Goal: Information Seeking & Learning: Learn about a topic

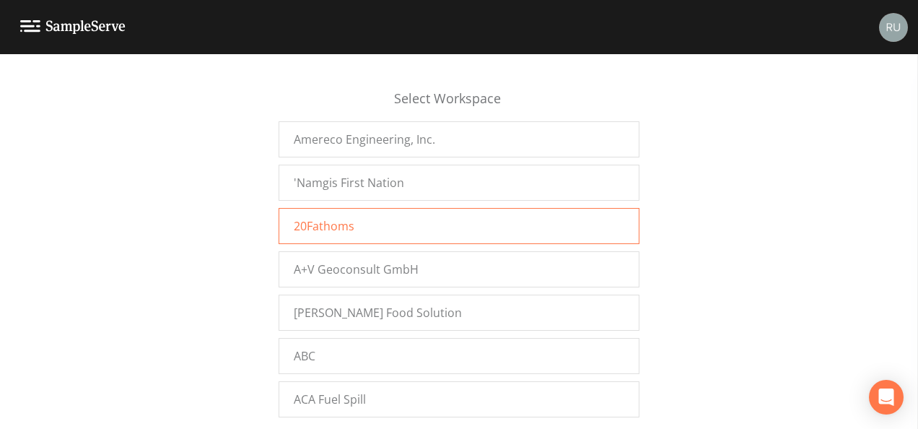
scroll to position [17329, 0]
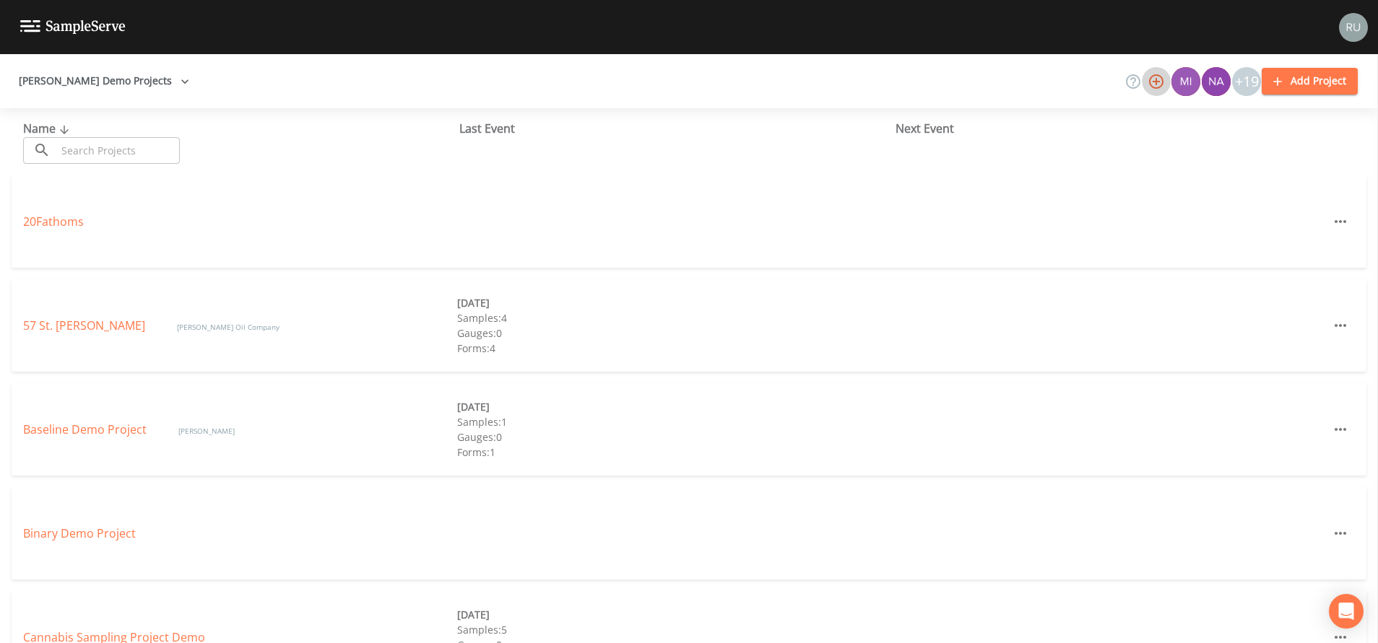
click at [1162, 84] on icon "button" at bounding box center [1155, 81] width 17 height 17
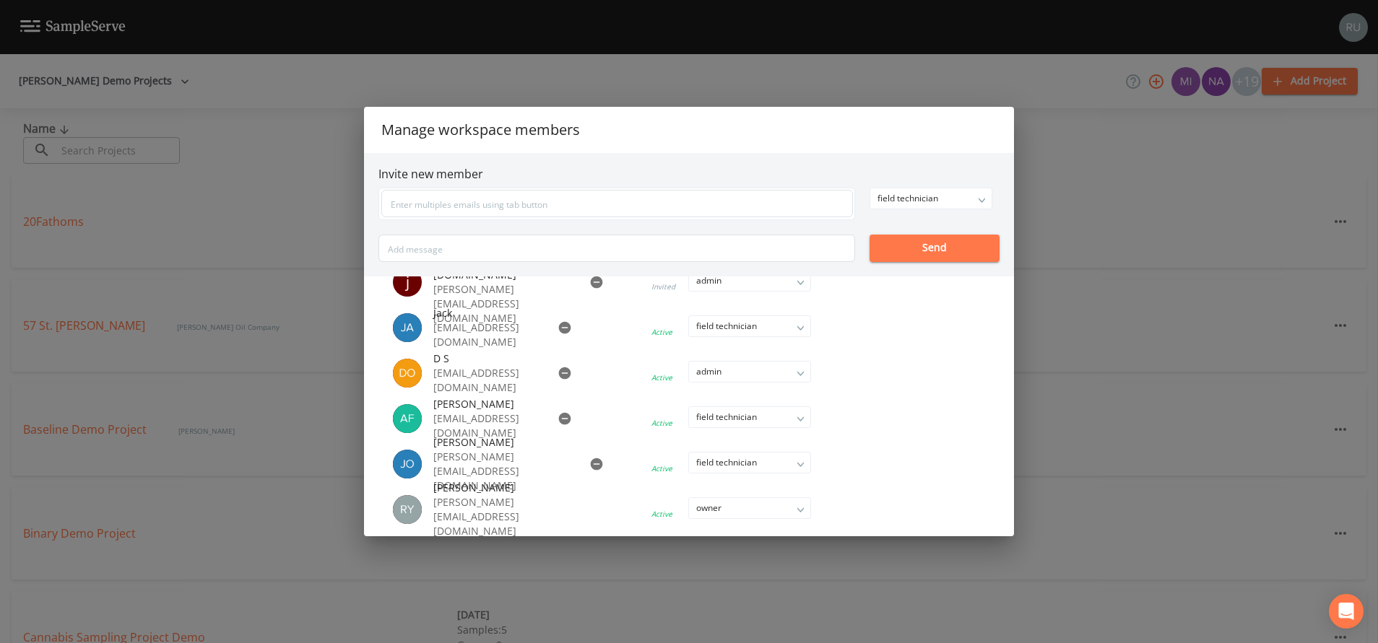
scroll to position [542, 0]
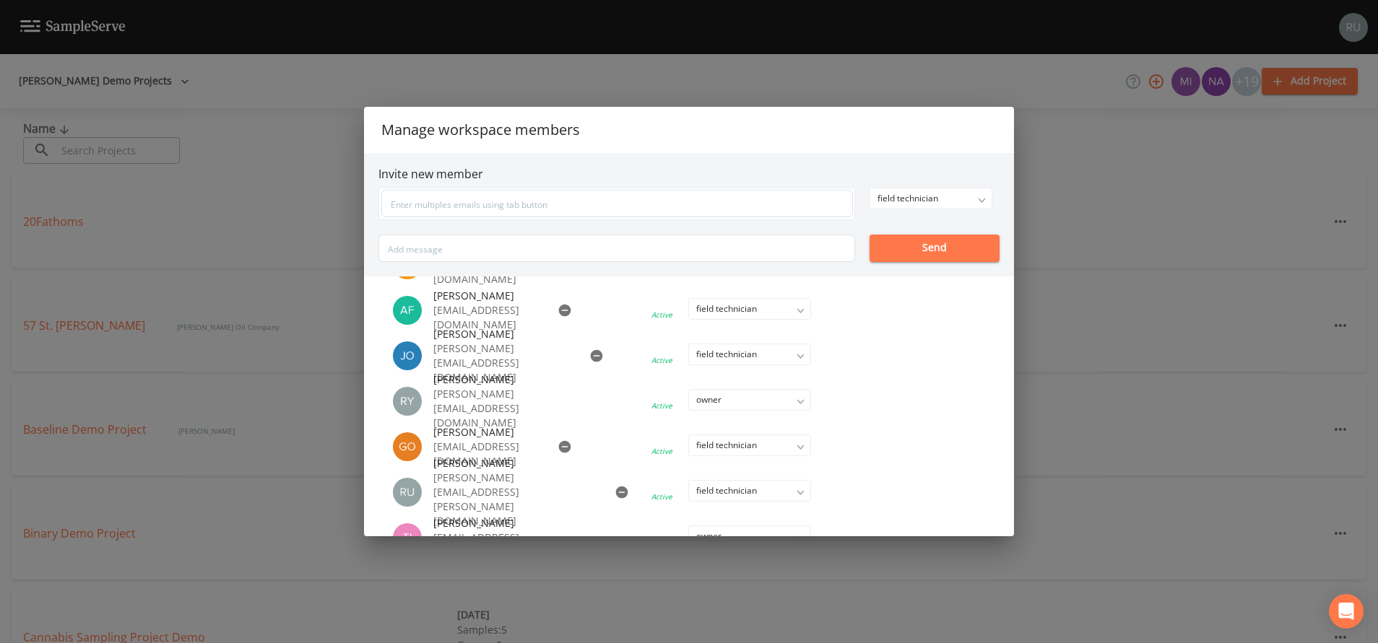
click at [1053, 86] on div "Manage workspace members Invite new member field technician owner admin field t…" at bounding box center [689, 321] width 1378 height 643
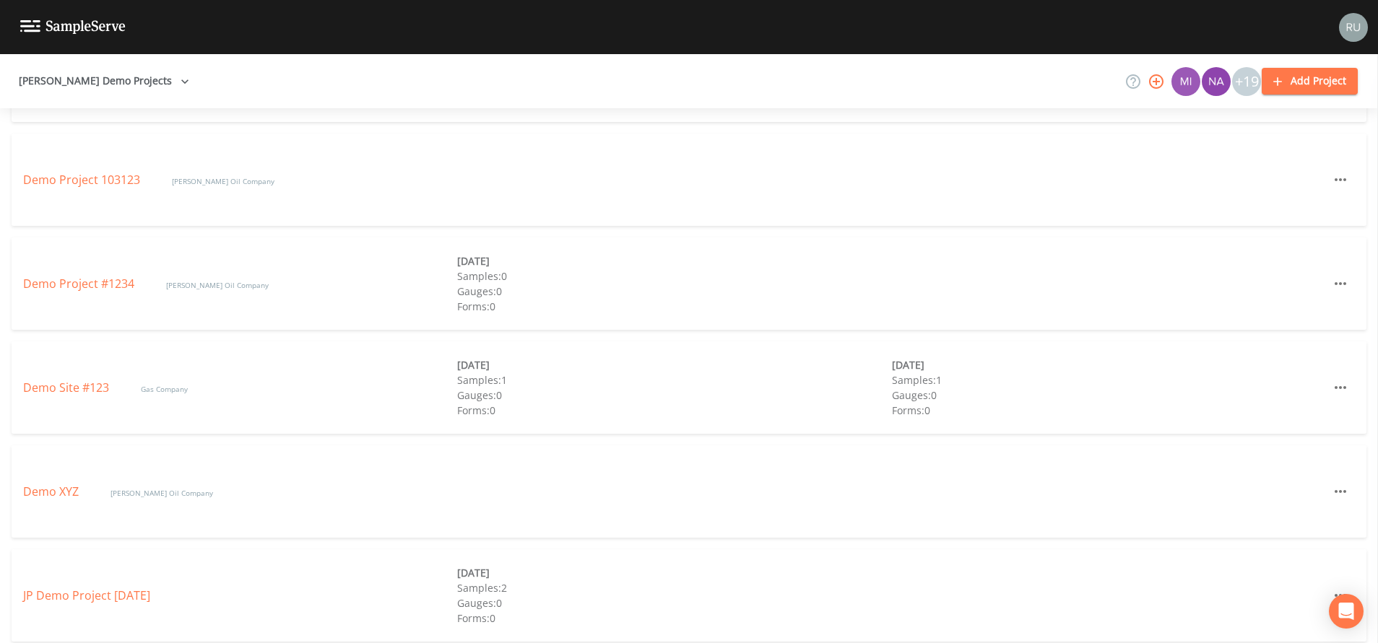
scroll to position [866, 0]
click at [61, 393] on link "Demo Site #123" at bounding box center [67, 395] width 89 height 16
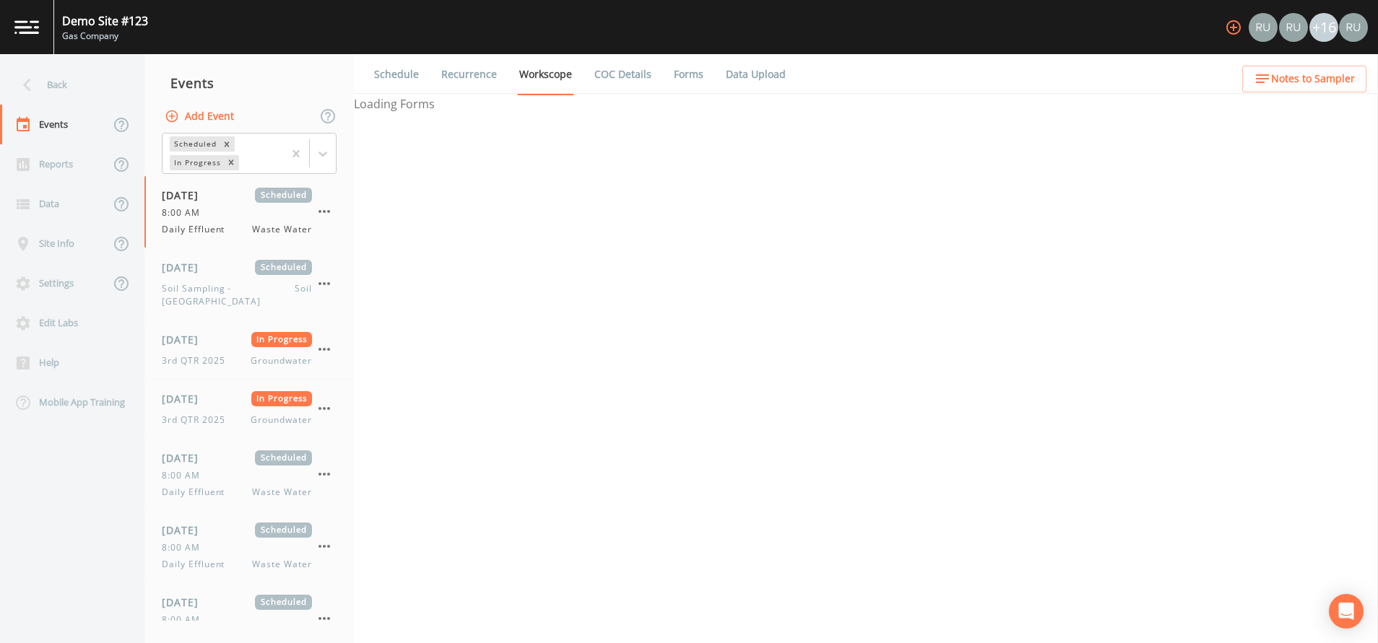
select select "092b3f94-5697-4c94-9891-da161916fdbb"
select select "b6a3c313-748b-4795-a028-792ad310bd60"
select select "4e3bf83b-94ef-4f8e-9ae1-99497c3e212a"
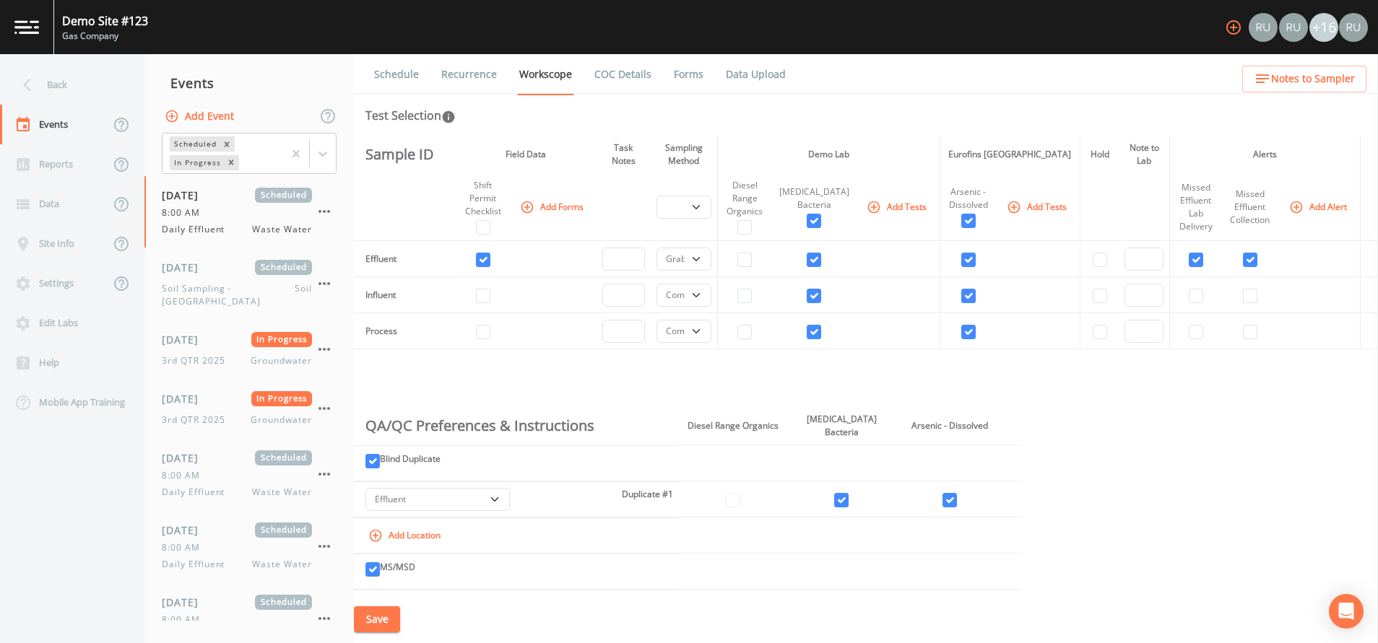
click at [688, 75] on link "Forms" at bounding box center [688, 74] width 34 height 40
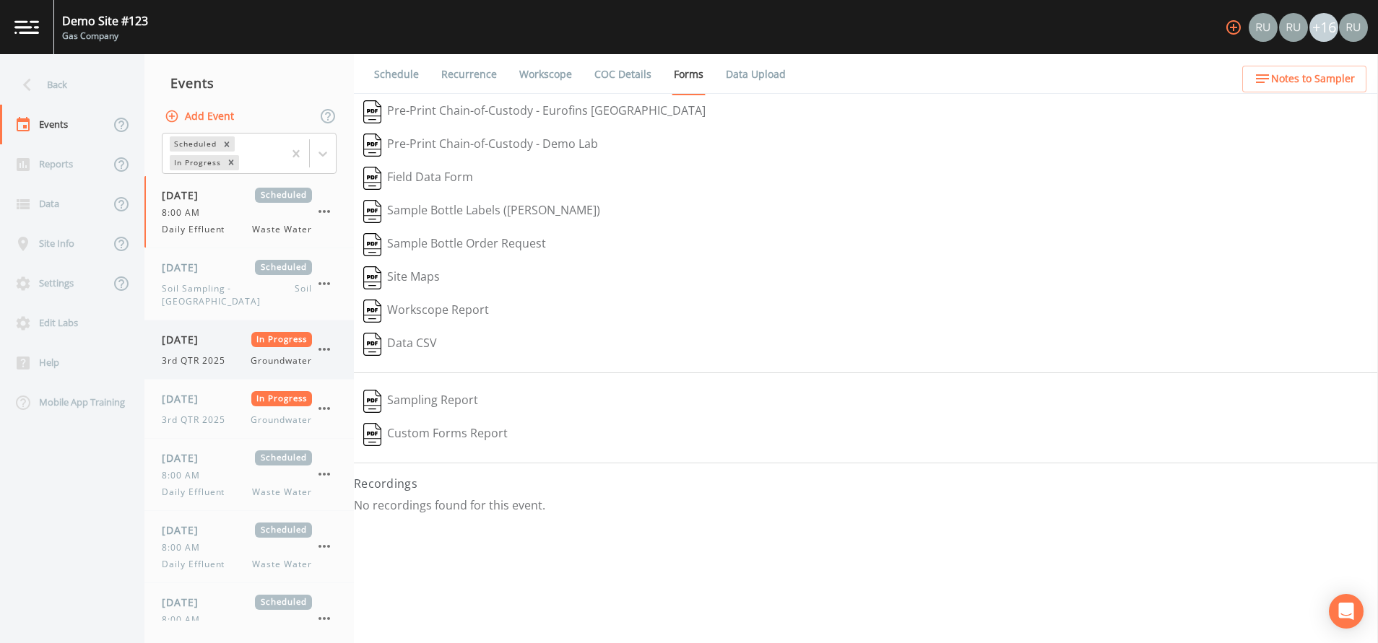
click at [209, 332] on span "[DATE]" at bounding box center [185, 339] width 47 height 15
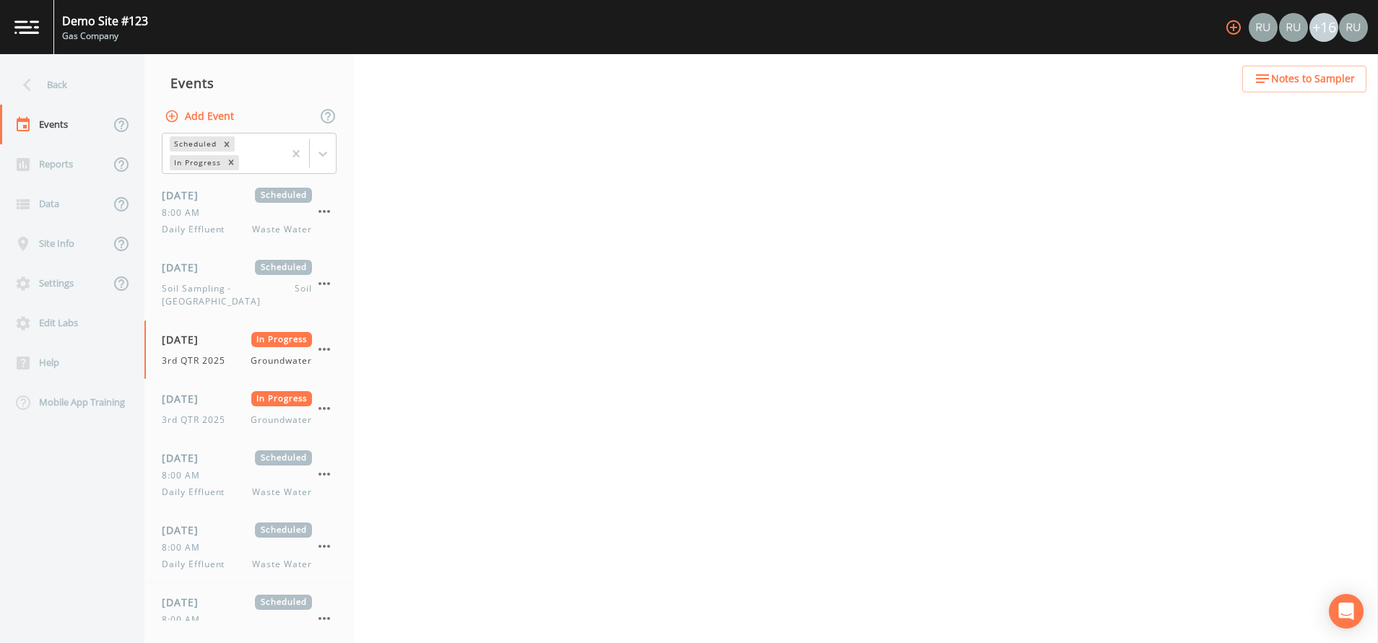
select select "4f082be6-97a7-4f70-a81f-c26a4e896ad7"
select select "132d7689-3bb8-465b-98a9-744e7d509d8d"
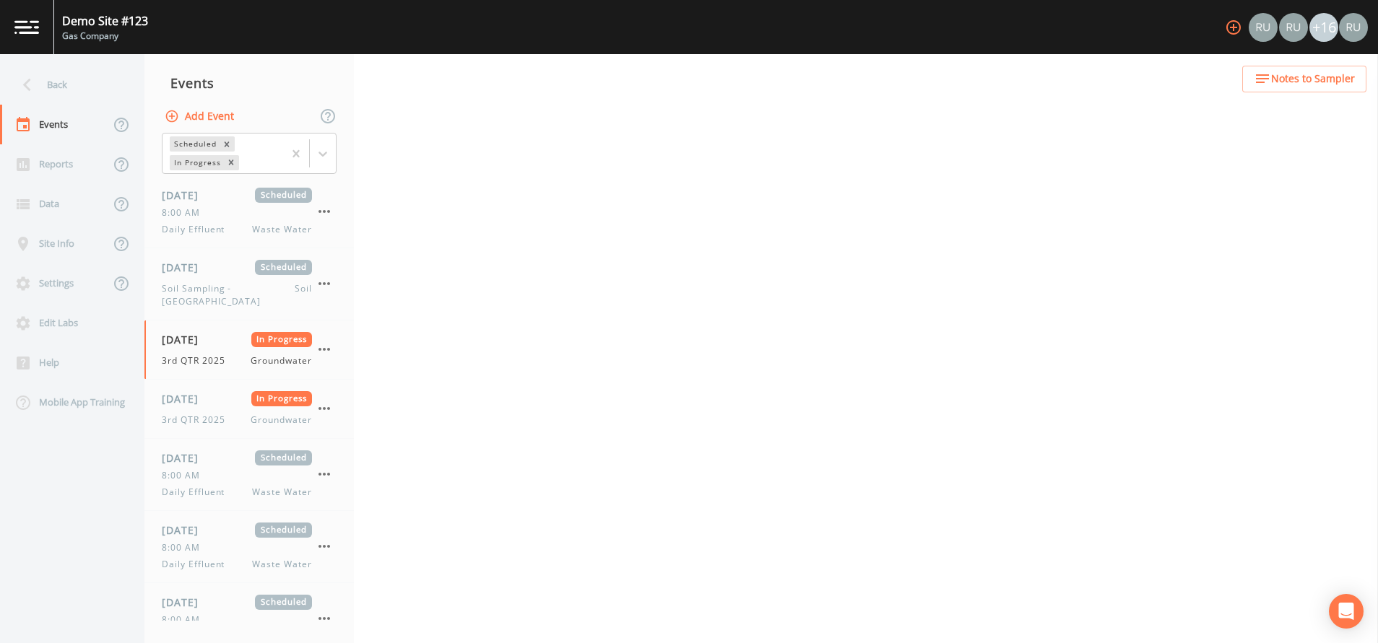
select select "4f082be6-97a7-4f70-a81f-c26a4e896ad7"
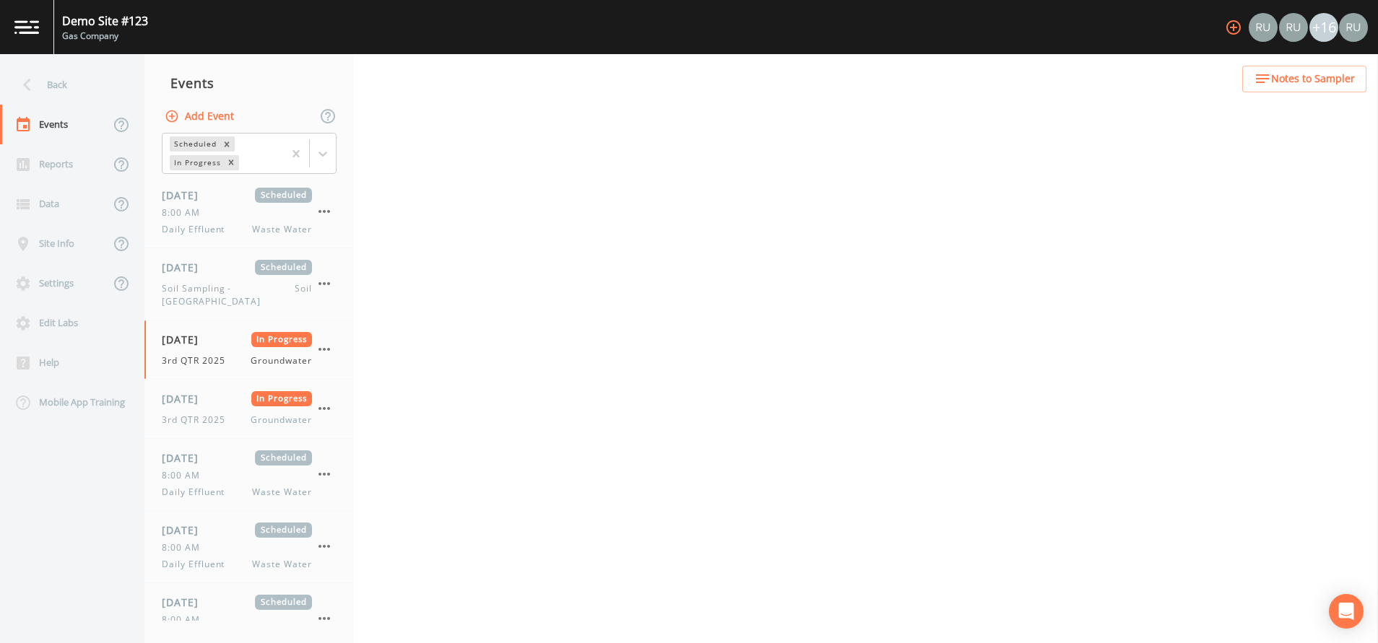
select select "f6e9a99d-ad13-4bf6-a076-14206ca6584d"
select select "3b3f0eae-cf37-4a0d-b923-8cf53140fe1f"
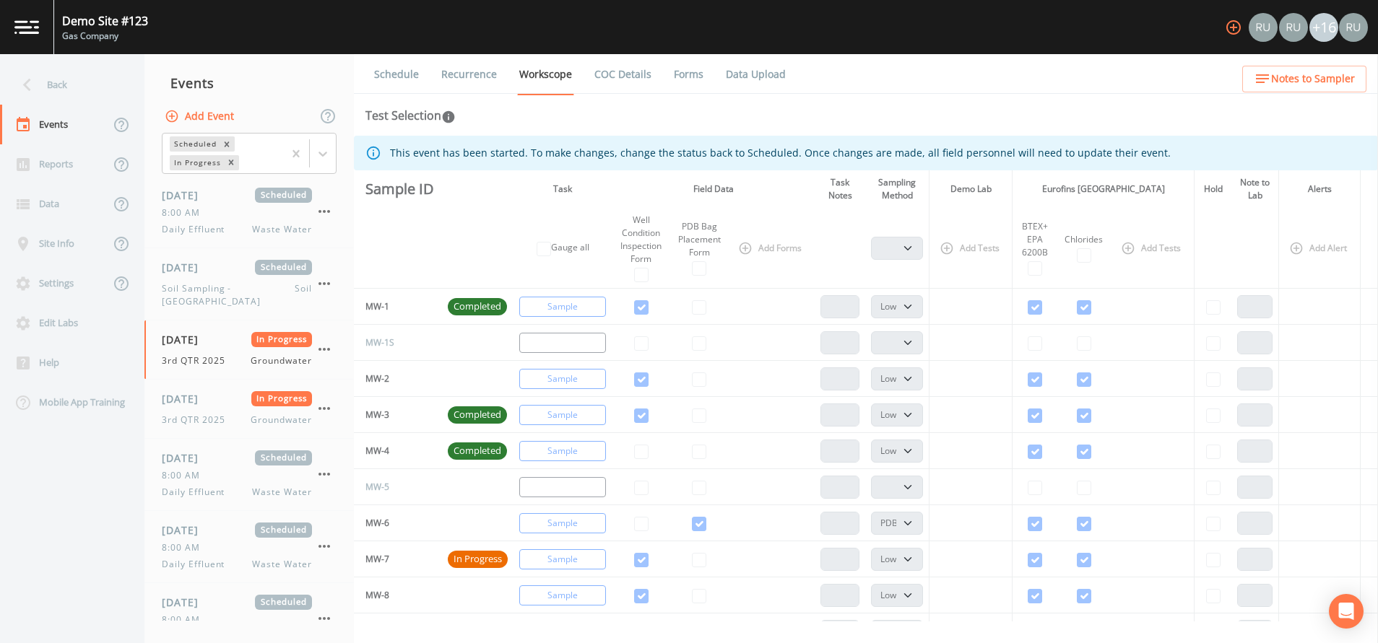
click at [687, 75] on link "Forms" at bounding box center [688, 74] width 34 height 40
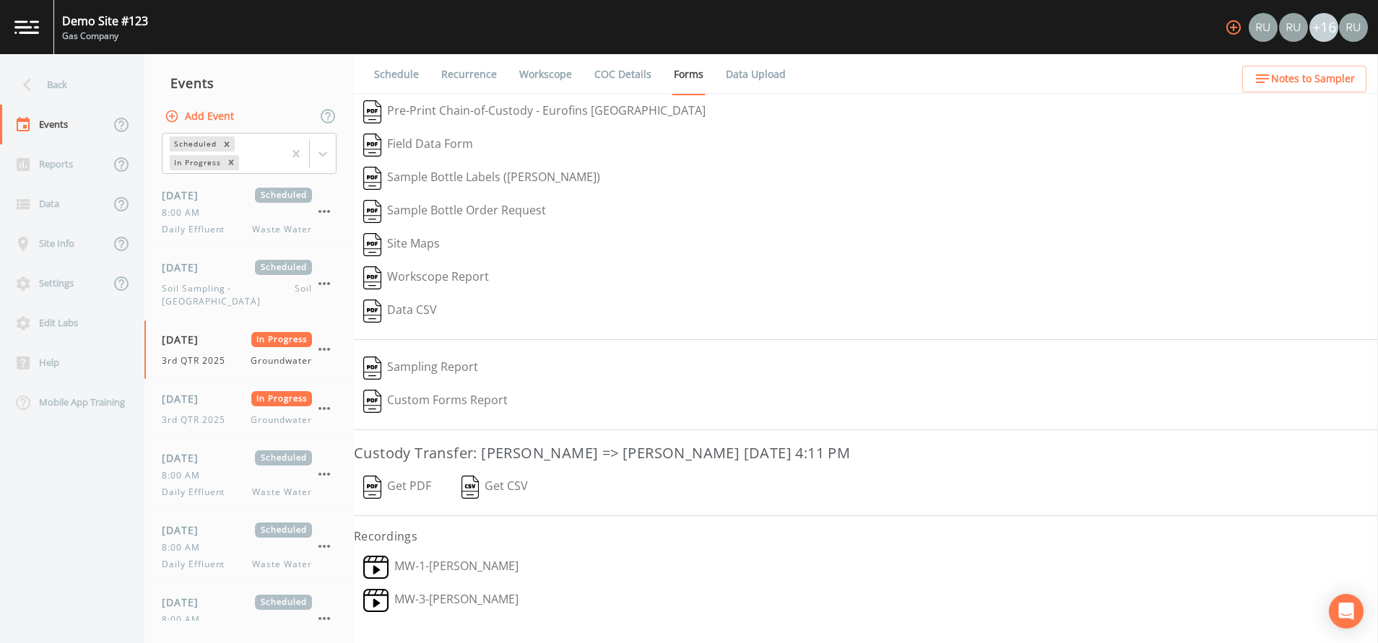
click at [409, 569] on link "MW-1 - Russell Schindler" at bounding box center [441, 567] width 174 height 33
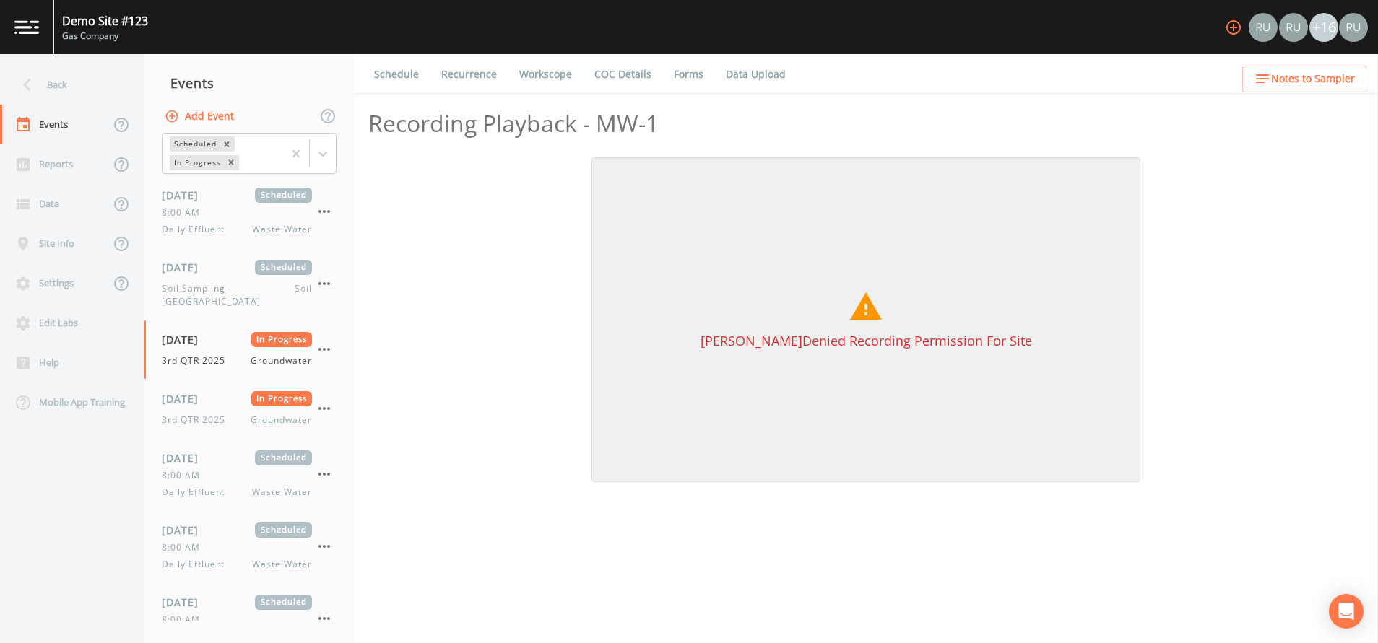
select select "1"
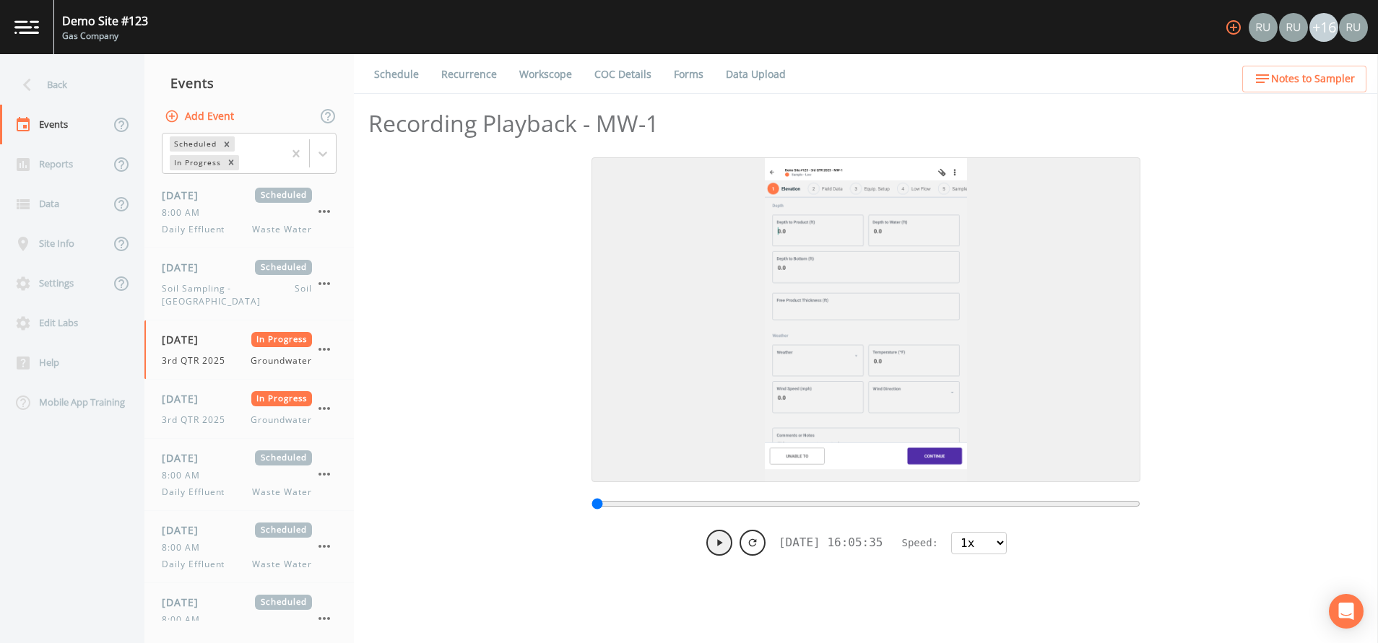
click at [718, 539] on icon at bounding box center [719, 543] width 12 height 12
click at [1271, 350] on div "Recording Playback - MW-1 [DATE] 16:06:07 Speed: 0.5x 1x 1.5x 2x 4x 8x" at bounding box center [866, 340] width 1024 height 491
click at [1006, 542] on select "0.5x 1x 1.5x 2x 4x 8x" at bounding box center [979, 543] width 56 height 22
type input "1754597170071"
select select "8"
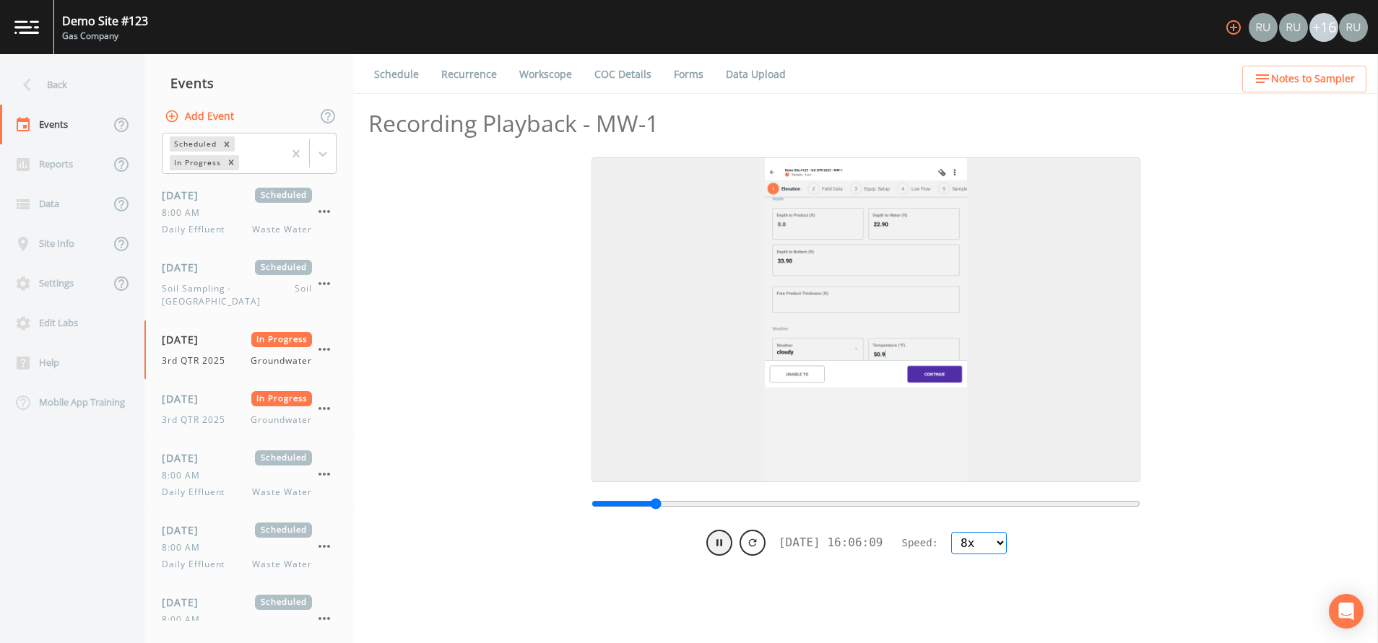
click at [955, 532] on select "0.5x 1x 1.5x 2x 4x 8x" at bounding box center [979, 543] width 56 height 22
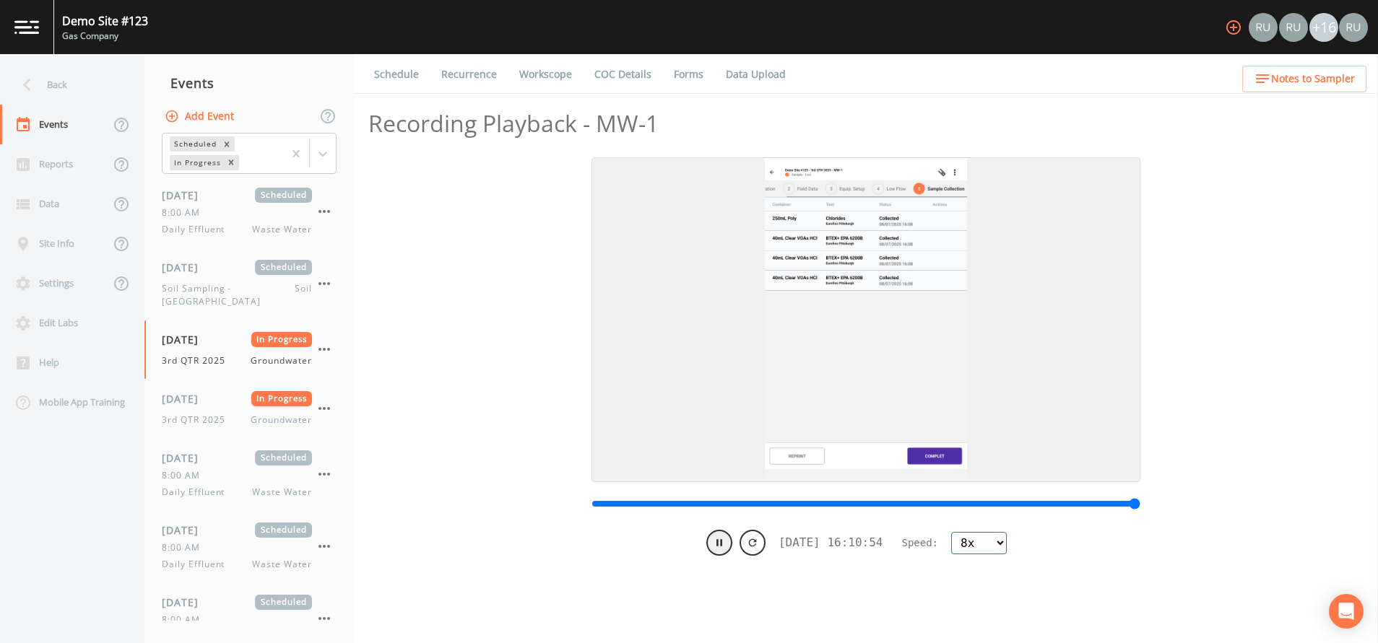
type input "1754597455898"
